Goal: Contribute content: Contribute content

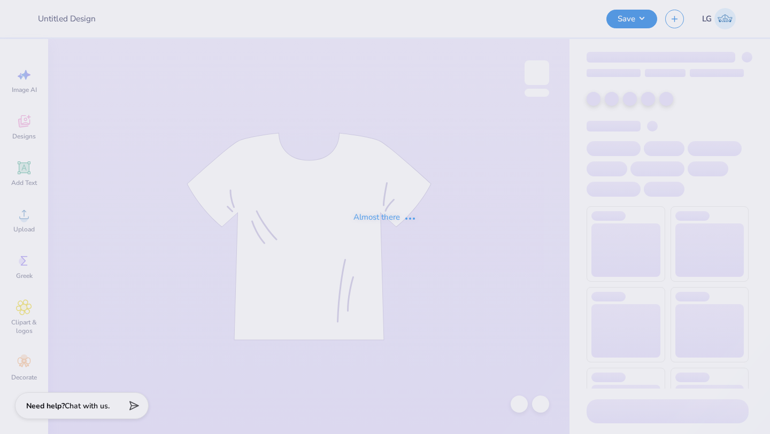
type input "2025 Hoodie"
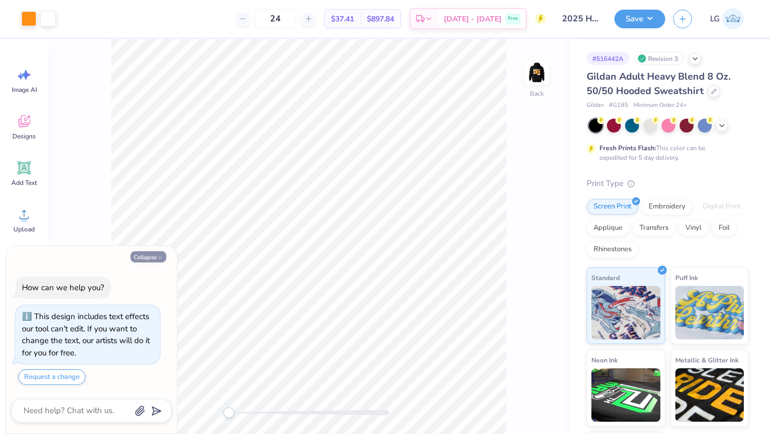
click at [155, 261] on button "Collapse" at bounding box center [148, 256] width 36 height 11
type textarea "x"
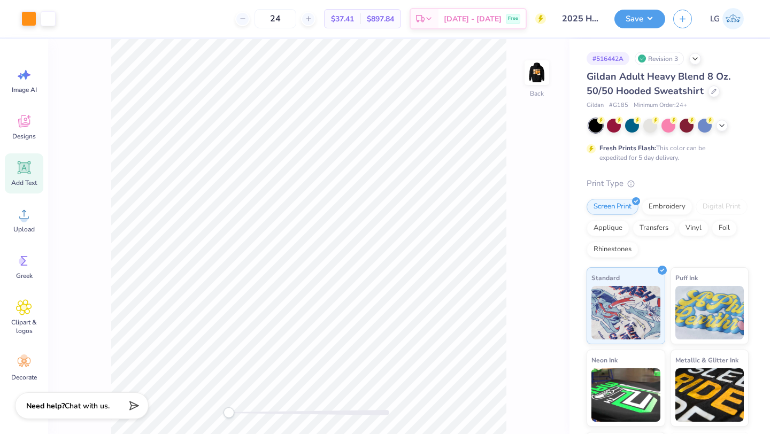
click at [21, 180] on span "Add Text" at bounding box center [24, 183] width 26 height 9
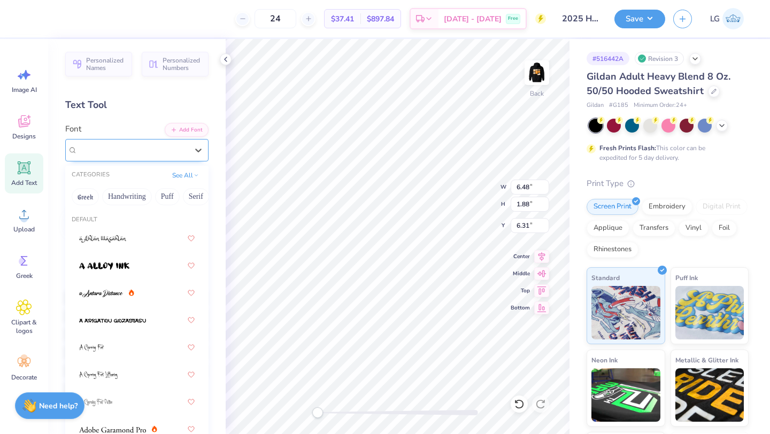
click at [186, 150] on div "Super Dream" at bounding box center [132, 150] width 112 height 17
click at [176, 150] on div "Super Dream" at bounding box center [133, 150] width 110 height 12
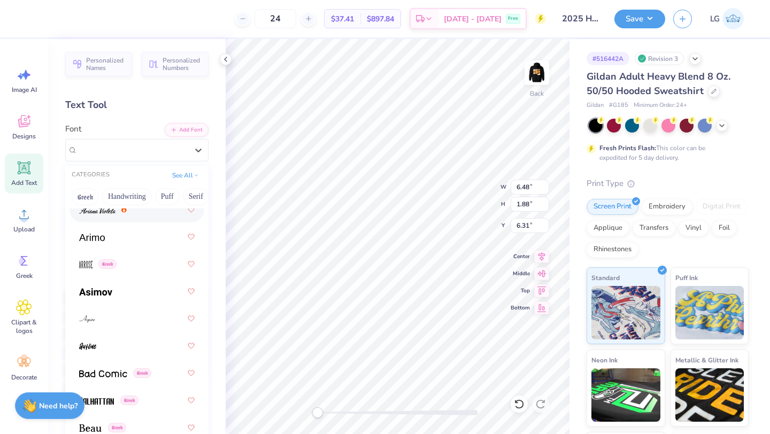
scroll to position [496, 0]
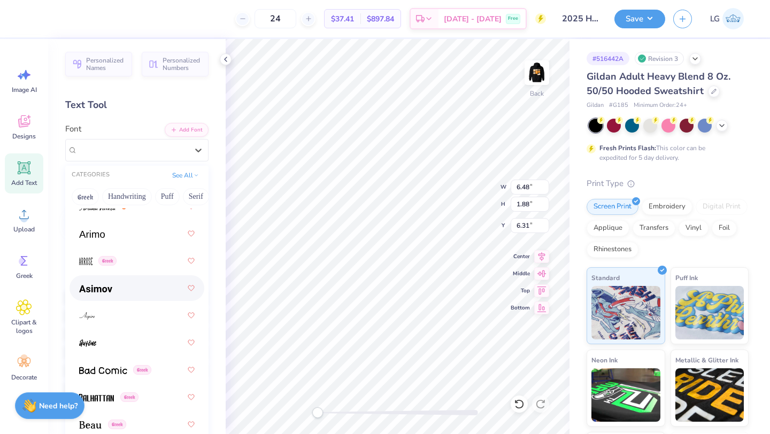
click at [104, 289] on img at bounding box center [95, 288] width 33 height 7
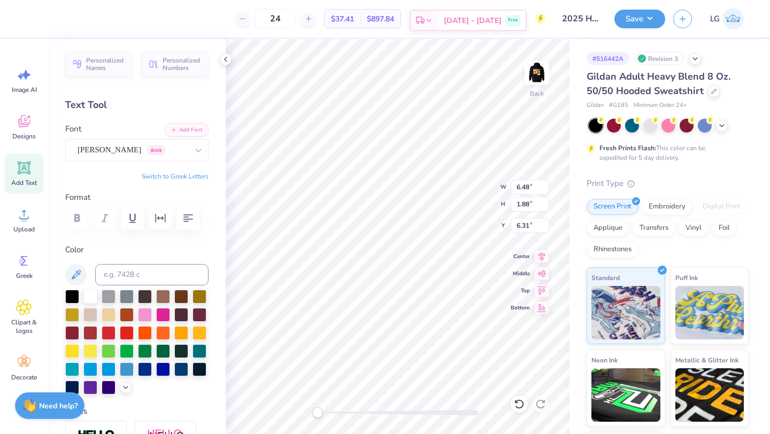
type textarea "T"
type textarea "c"
type textarea "CLASS OF 2030"
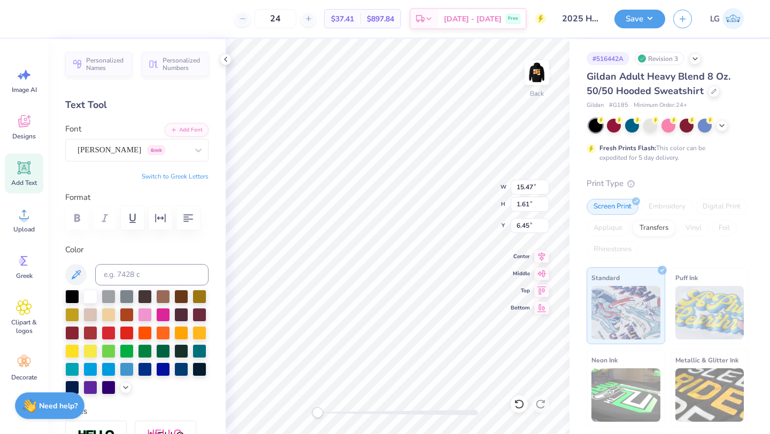
type input "6.39"
type input "0.66"
type input "7.39"
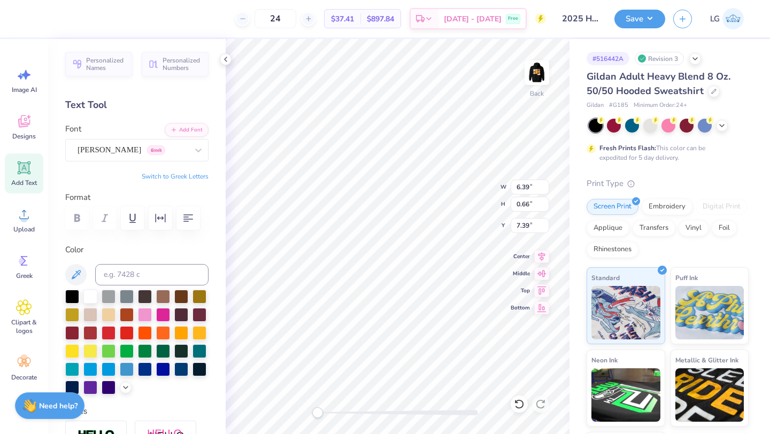
type input "4.71"
type input "0.49"
type input "7.56"
type input "4.05"
type input "0.42"
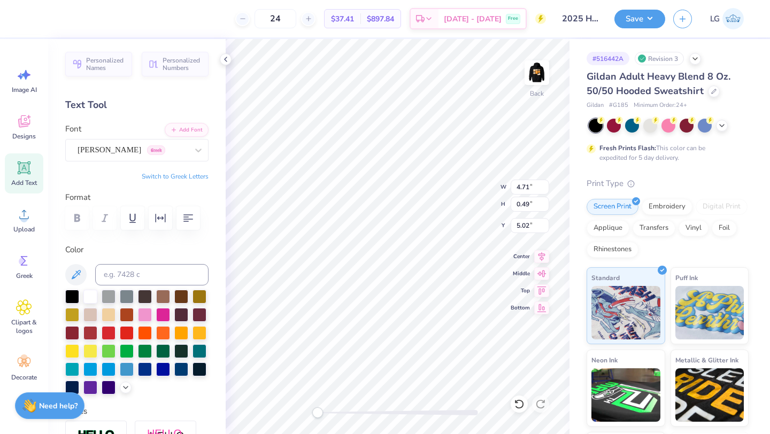
type input "5.09"
click at [545, 71] on img at bounding box center [536, 72] width 43 height 43
click at [545, 71] on img at bounding box center [536, 72] width 21 height 21
click at [137, 277] on input at bounding box center [151, 274] width 113 height 21
type input "1495"
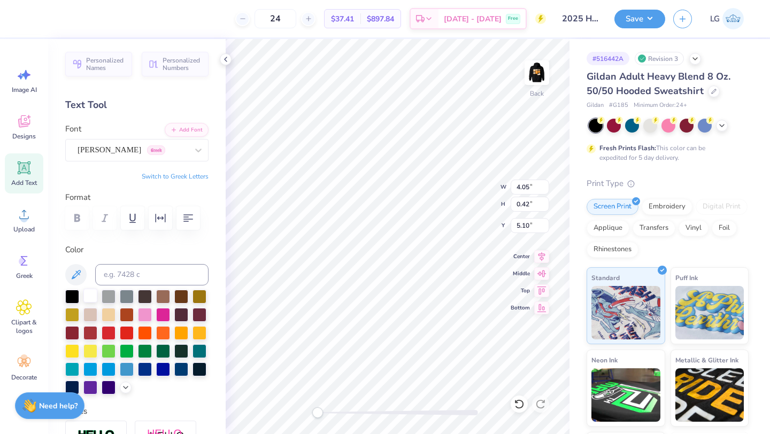
click at [92, 295] on div at bounding box center [90, 296] width 14 height 14
click at [622, 20] on button "Save" at bounding box center [639, 17] width 51 height 19
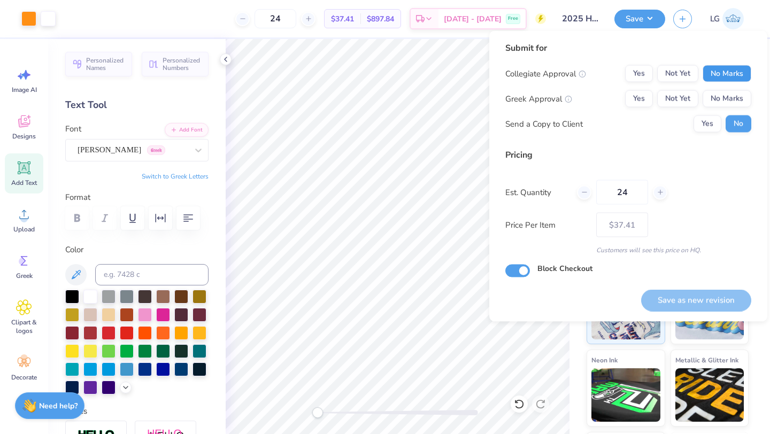
click at [726, 78] on button "No Marks" at bounding box center [727, 73] width 49 height 17
click at [721, 90] on button "No Marks" at bounding box center [727, 98] width 49 height 17
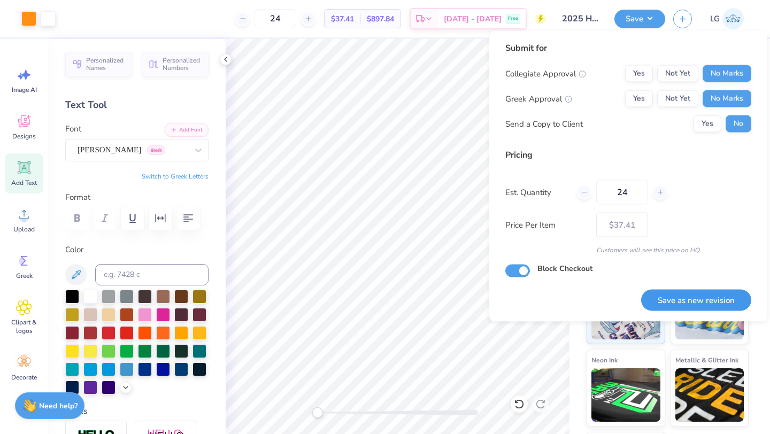
click at [660, 295] on button "Save as new revision" at bounding box center [696, 300] width 110 height 22
type input "$37.41"
